Goal: Information Seeking & Learning: Learn about a topic

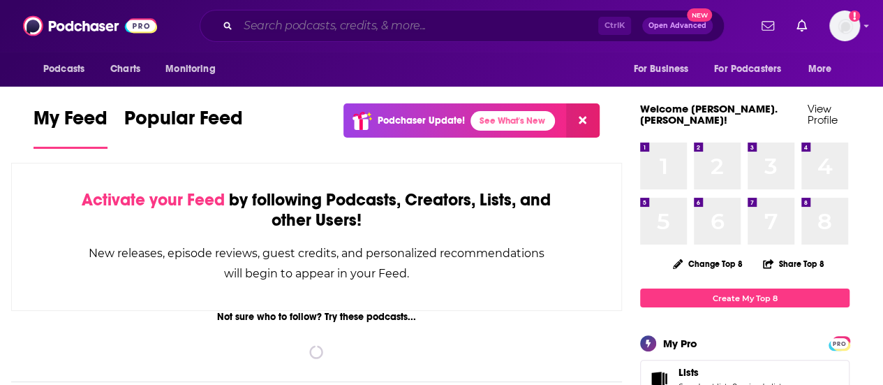
click at [445, 27] on input "Search podcasts, credits, & more..." at bounding box center [418, 26] width 360 height 22
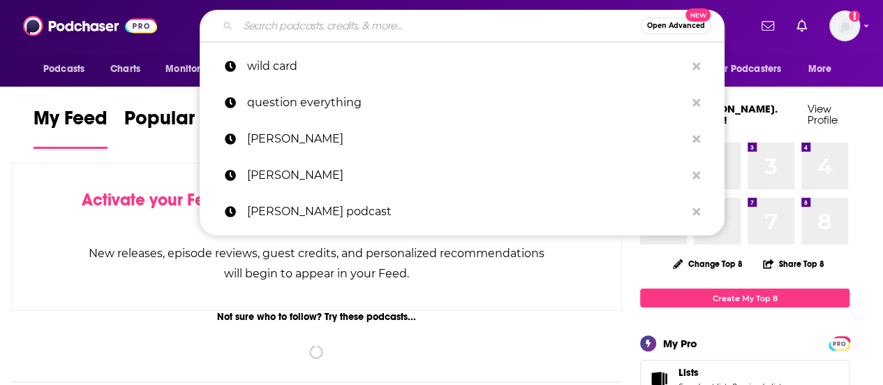
paste input "[PERSON_NAME] & Jax Podcast"
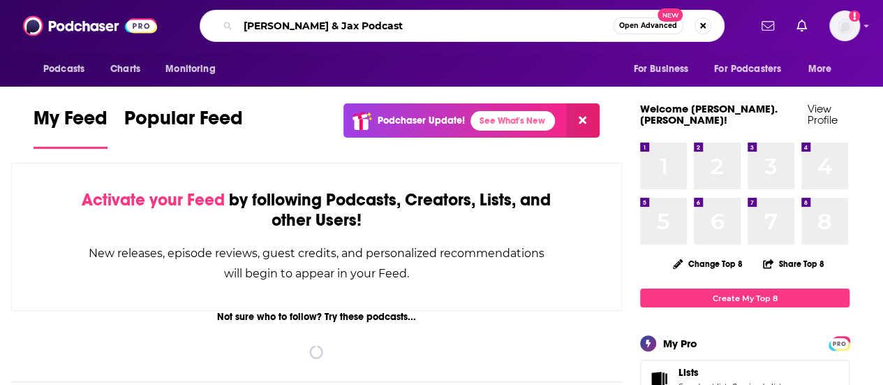
type input "[PERSON_NAME] & Jax Podcast"
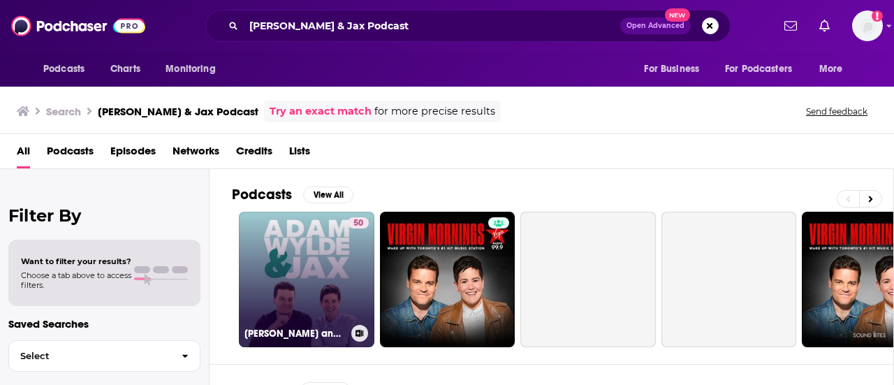
click at [296, 259] on link "50 [PERSON_NAME] and Jax Show" at bounding box center [306, 279] width 135 height 135
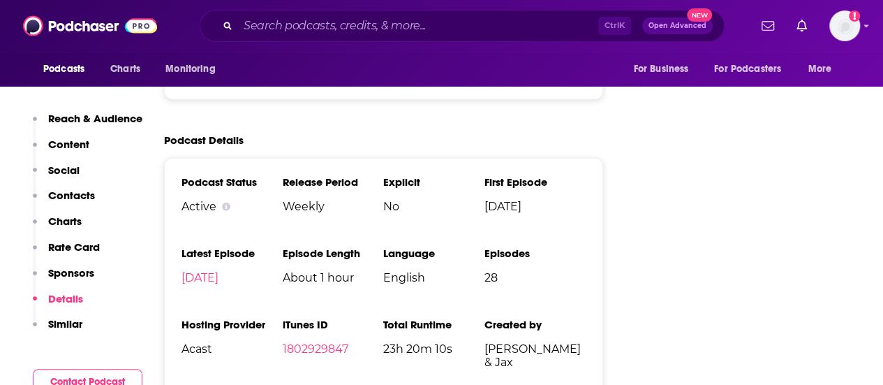
scroll to position [1901, 0]
